Goal: Transaction & Acquisition: Purchase product/service

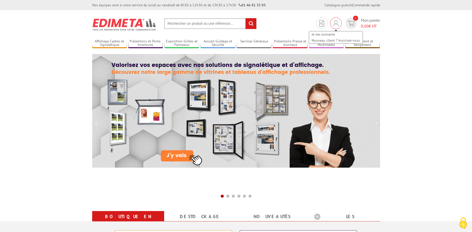
click at [332, 24] on div "Je me connecte Nouveau client ? Inscrivez-vous" at bounding box center [336, 23] width 12 height 12
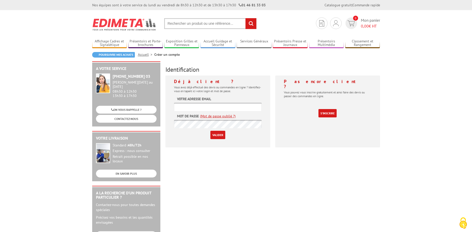
click at [191, 102] on form "Votre adresse email Mot de passe (Mot de passe oublié ?) Valider" at bounding box center [218, 117] width 88 height 43
click at [193, 105] on input "text" at bounding box center [218, 107] width 88 height 8
type input "[EMAIL_ADDRESS][DOMAIN_NAME]"
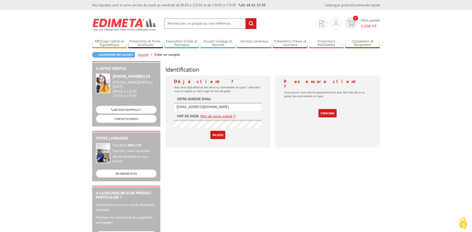
click at [219, 133] on input "Valider" at bounding box center [217, 135] width 15 height 8
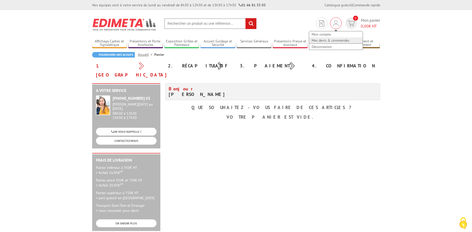
click at [335, 39] on link "Mes devis & commandes" at bounding box center [336, 40] width 54 height 6
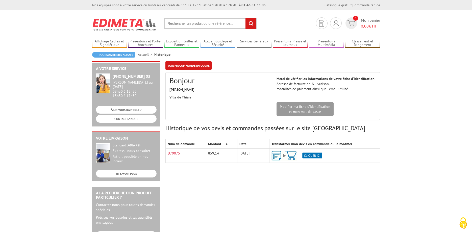
click at [310, 156] on img at bounding box center [296, 156] width 51 height 10
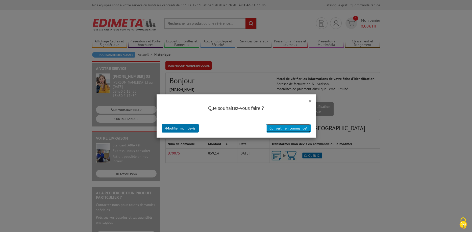
click at [288, 129] on button "Convertir en commande" at bounding box center [288, 128] width 44 height 9
click at [294, 129] on button "Convertir en commande" at bounding box center [288, 128] width 44 height 9
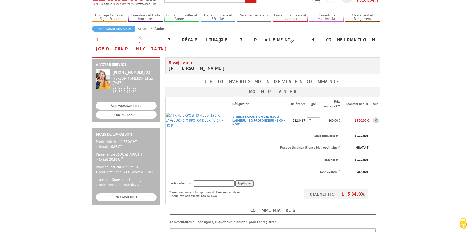
scroll to position [26, 0]
click at [312, 118] on input "2" at bounding box center [312, 121] width 13 height 6
drag, startPoint x: 312, startPoint y: 116, endPoint x: 298, endPoint y: 115, distance: 14.4
click at [306, 118] on input "2" at bounding box center [312, 121] width 13 height 6
type input "1"
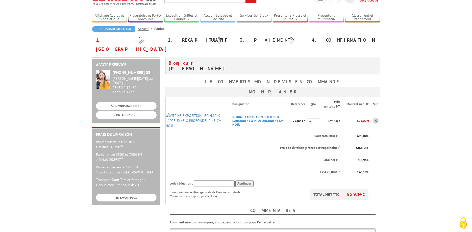
click at [279, 170] on p "T.V.A 20,00%**" at bounding box center [255, 172] width 170 height 5
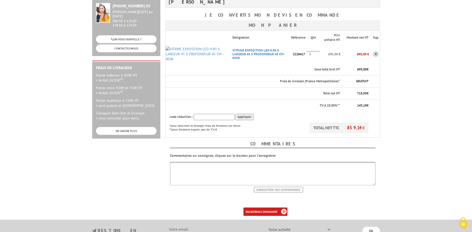
scroll to position [103, 0]
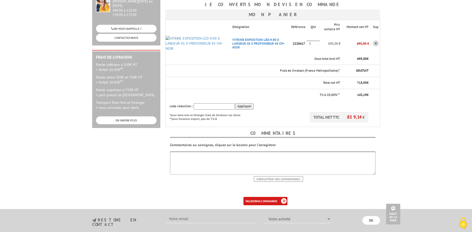
click at [222, 163] on textarea at bounding box center [272, 162] width 205 height 23
click at [187, 152] on textarea "livraison mardi, mercredi et vendredi en journée, j" at bounding box center [272, 162] width 205 height 23
click at [262, 152] on textarea "livraison en journée mardi, mercredi et vendredi en journée, j" at bounding box center [272, 162] width 205 height 23
click at [270, 151] on textarea "livraison en journée mardi, mercredi et vendredi, j" at bounding box center [272, 162] width 205 height 23
type textarea "livraison en journée [DATE], [DATE] et [DATE], et le [DATE] matin"
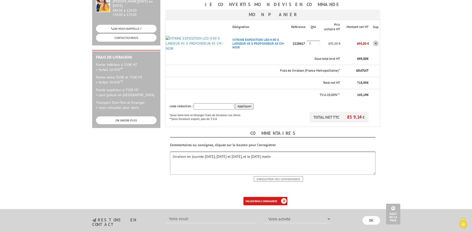
click at [292, 176] on input "Enregistrer mes commentaires" at bounding box center [278, 179] width 49 height 6
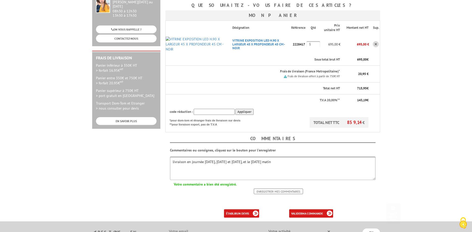
scroll to position [154, 0]
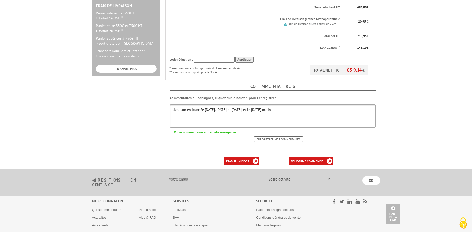
click at [303, 159] on b "ma commande" at bounding box center [312, 161] width 21 height 4
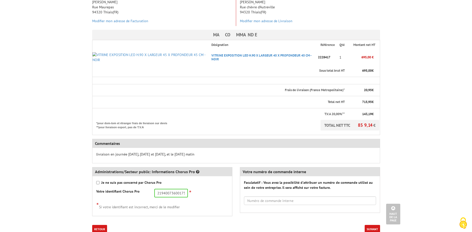
scroll to position [154, 0]
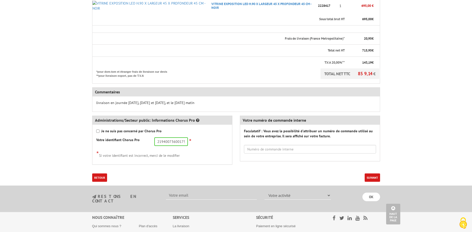
click at [369, 173] on button "Suivant" at bounding box center [371, 177] width 15 height 8
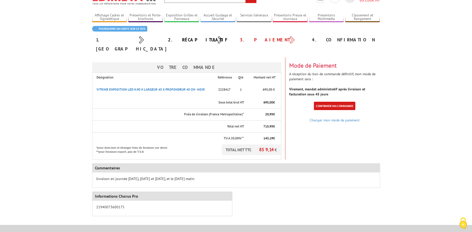
scroll to position [26, 0]
click at [347, 102] on link "Confirmer ma commande" at bounding box center [334, 106] width 41 height 8
